Goal: Task Accomplishment & Management: Use online tool/utility

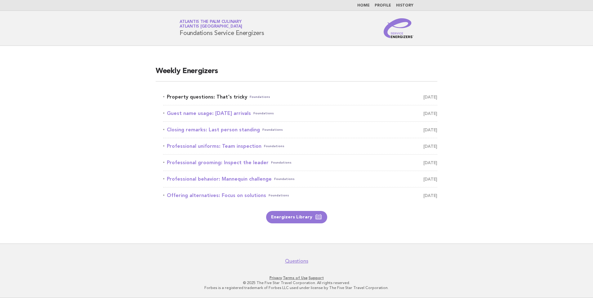
click at [193, 98] on link "Property questions: That's tricky Foundations August 31" at bounding box center [300, 97] width 274 height 9
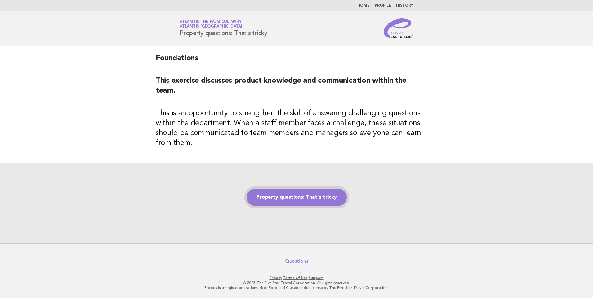
drag, startPoint x: 311, startPoint y: 194, endPoint x: 299, endPoint y: 191, distance: 12.4
click at [311, 194] on link "Property questions: That's tricky" at bounding box center [297, 197] width 100 height 17
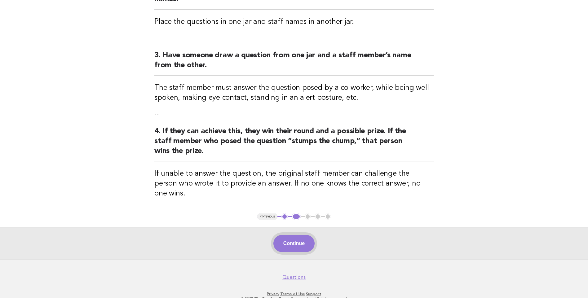
click at [302, 235] on button "Continue" at bounding box center [294, 243] width 41 height 17
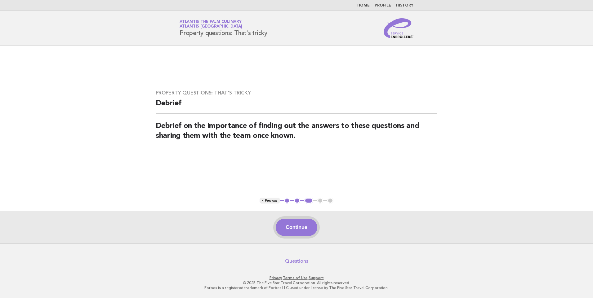
click at [293, 228] on button "Continue" at bounding box center [296, 227] width 41 height 17
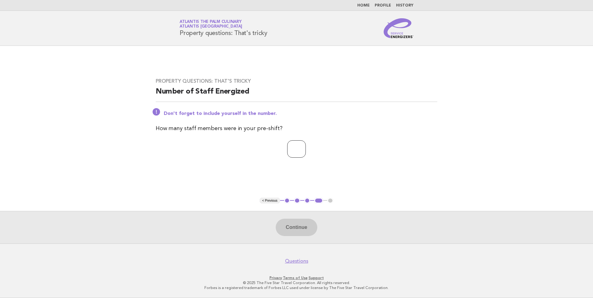
click at [287, 143] on input "number" at bounding box center [296, 149] width 19 height 17
type input "**"
click at [287, 227] on button "Continue" at bounding box center [296, 227] width 41 height 17
